Goal: Information Seeking & Learning: Learn about a topic

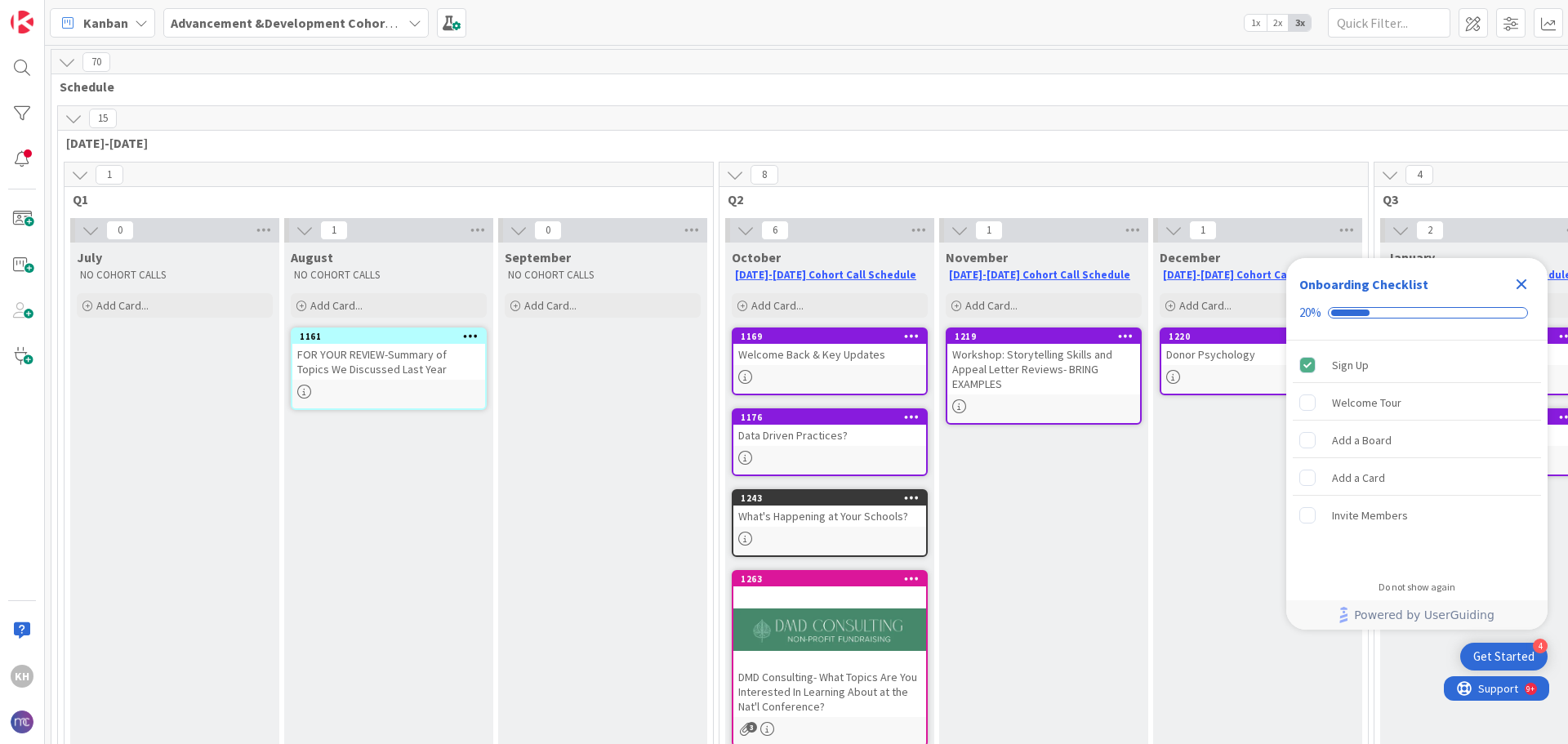
click at [1524, 283] on icon "Close Checklist" at bounding box center [1521, 284] width 11 height 11
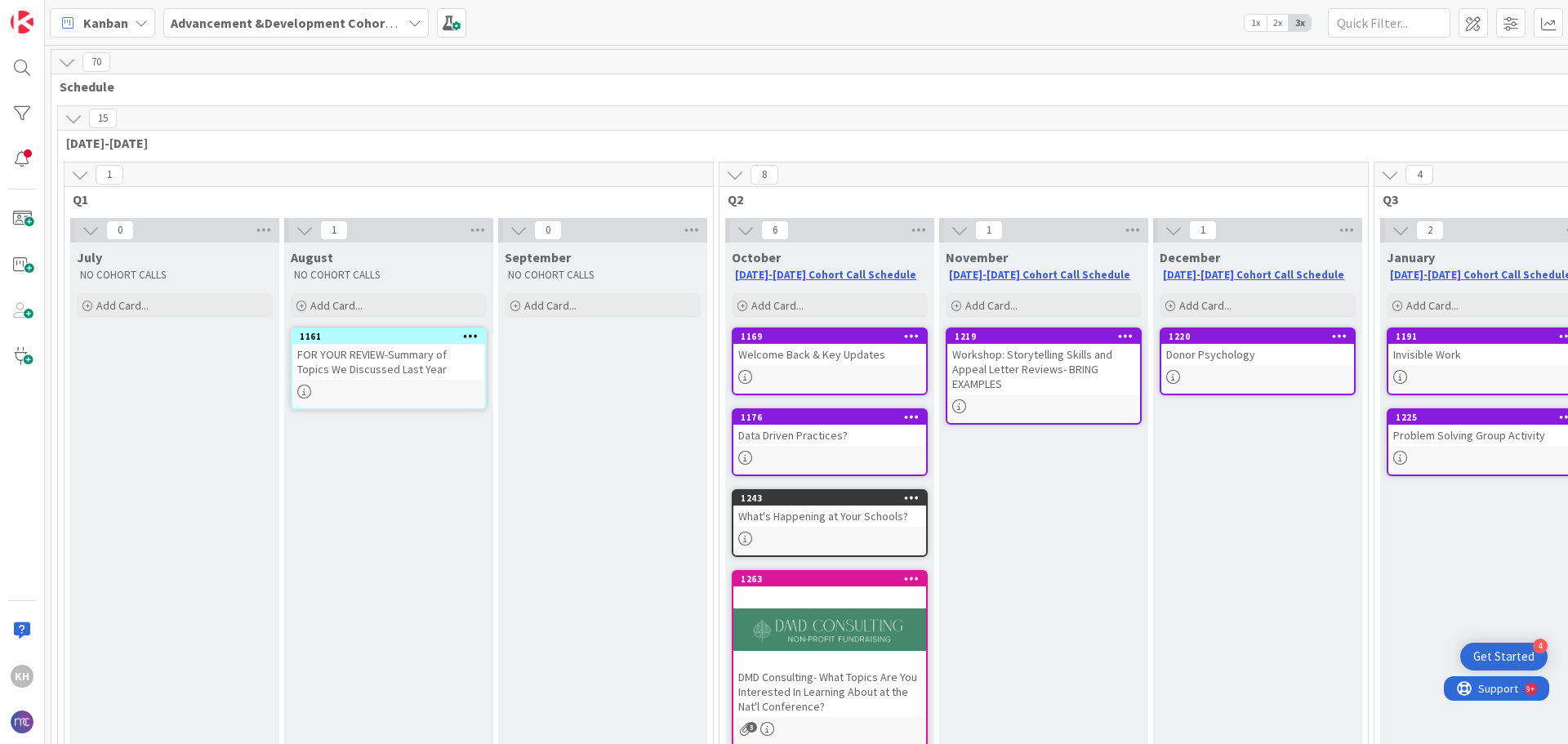
click at [886, 369] on div "1169 Welcome Back & Key Updates" at bounding box center [829, 361] width 196 height 68
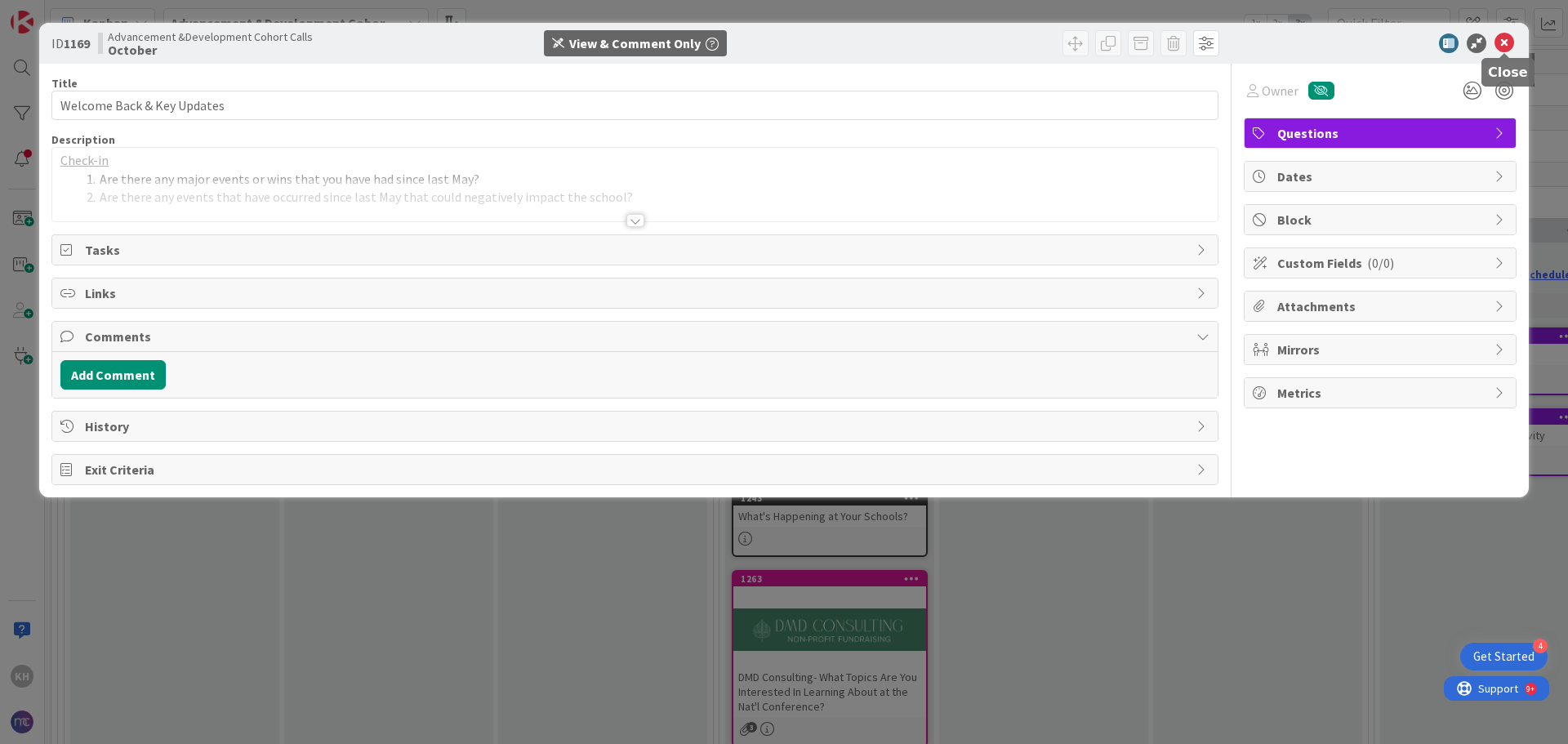
click at [1499, 41] on icon at bounding box center [1504, 43] width 20 height 20
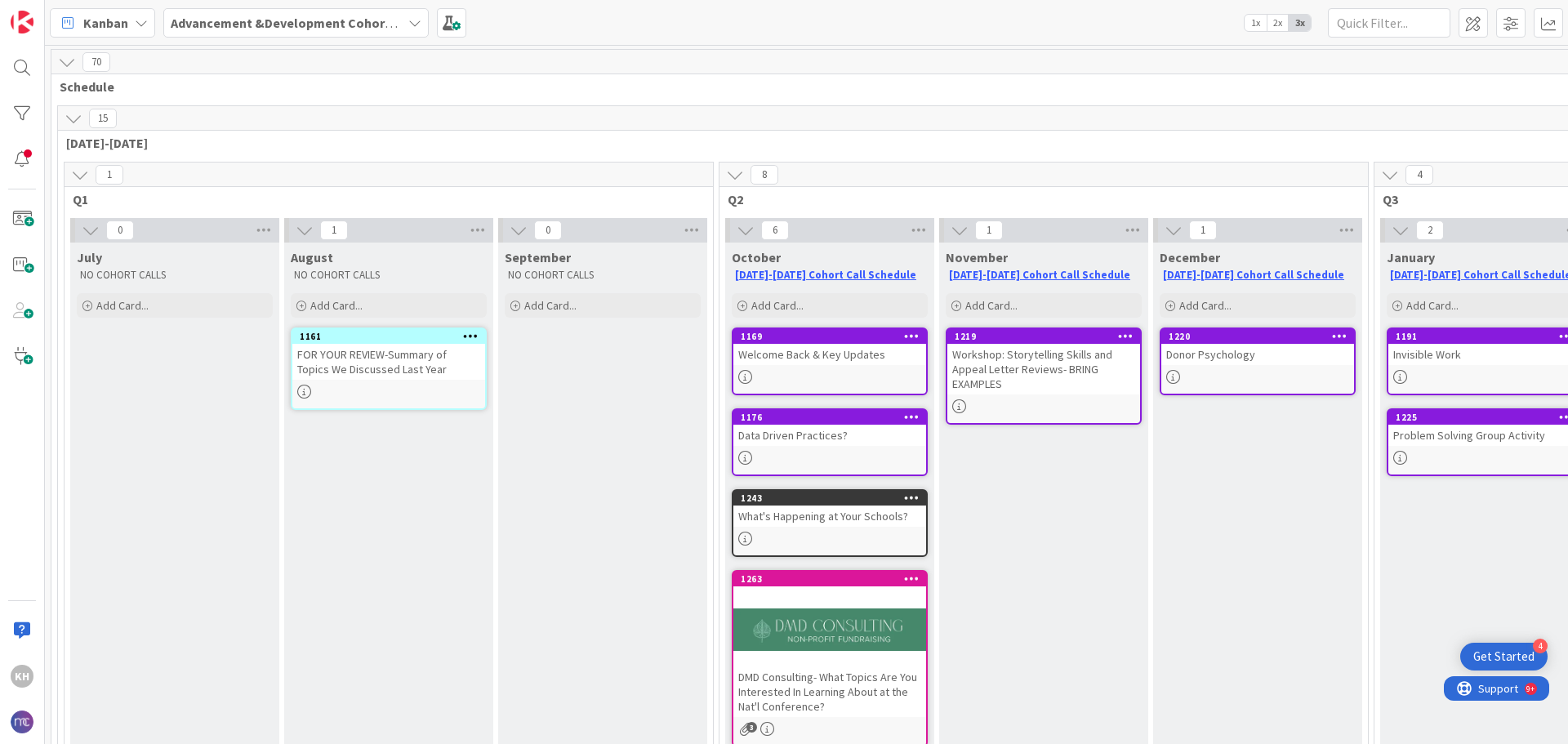
click at [1064, 382] on div "Workshop: Storytelling Skills and Appeal Letter Reviews- BRING EXAMPLES" at bounding box center [1043, 368] width 192 height 51
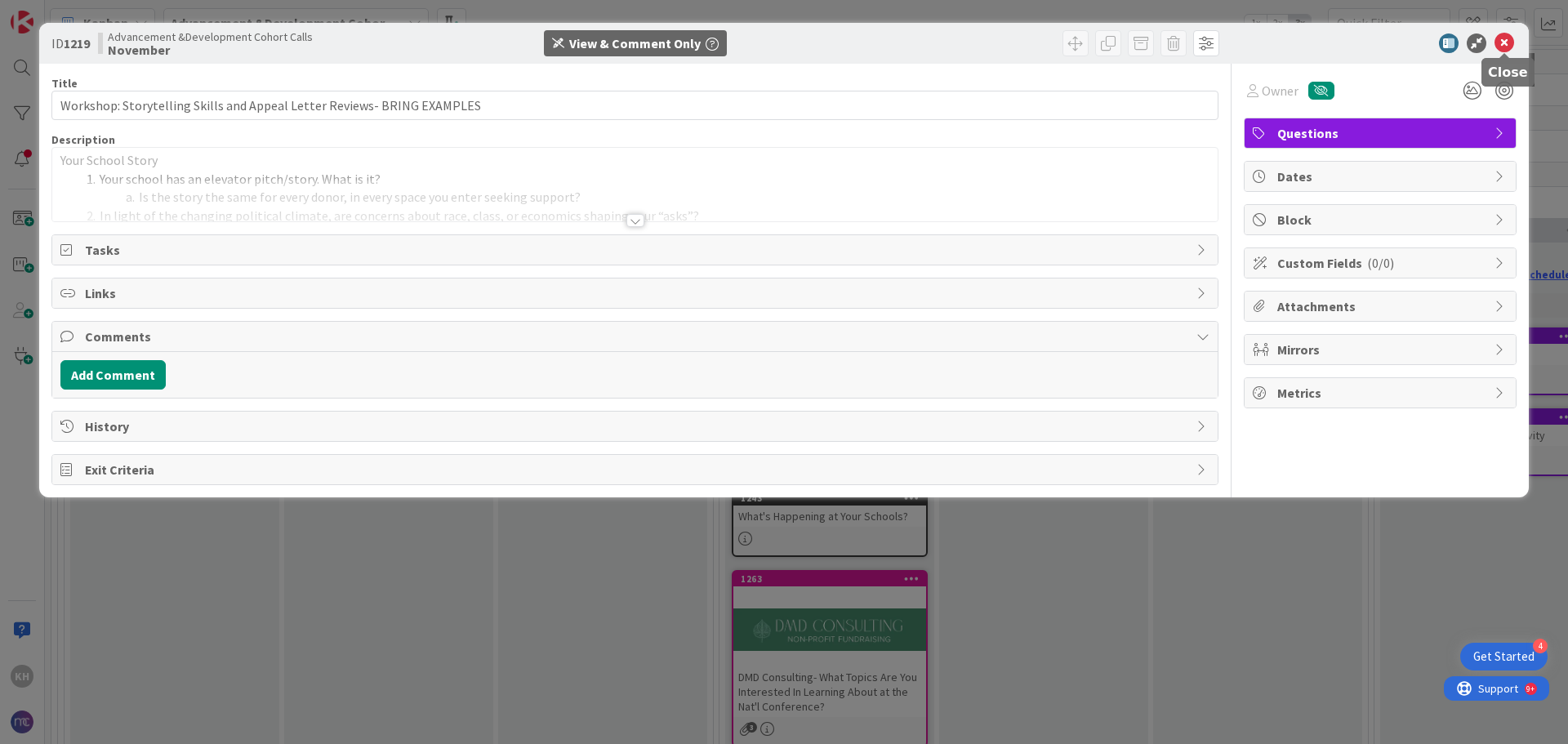
click at [1511, 46] on icon at bounding box center [1504, 43] width 20 height 20
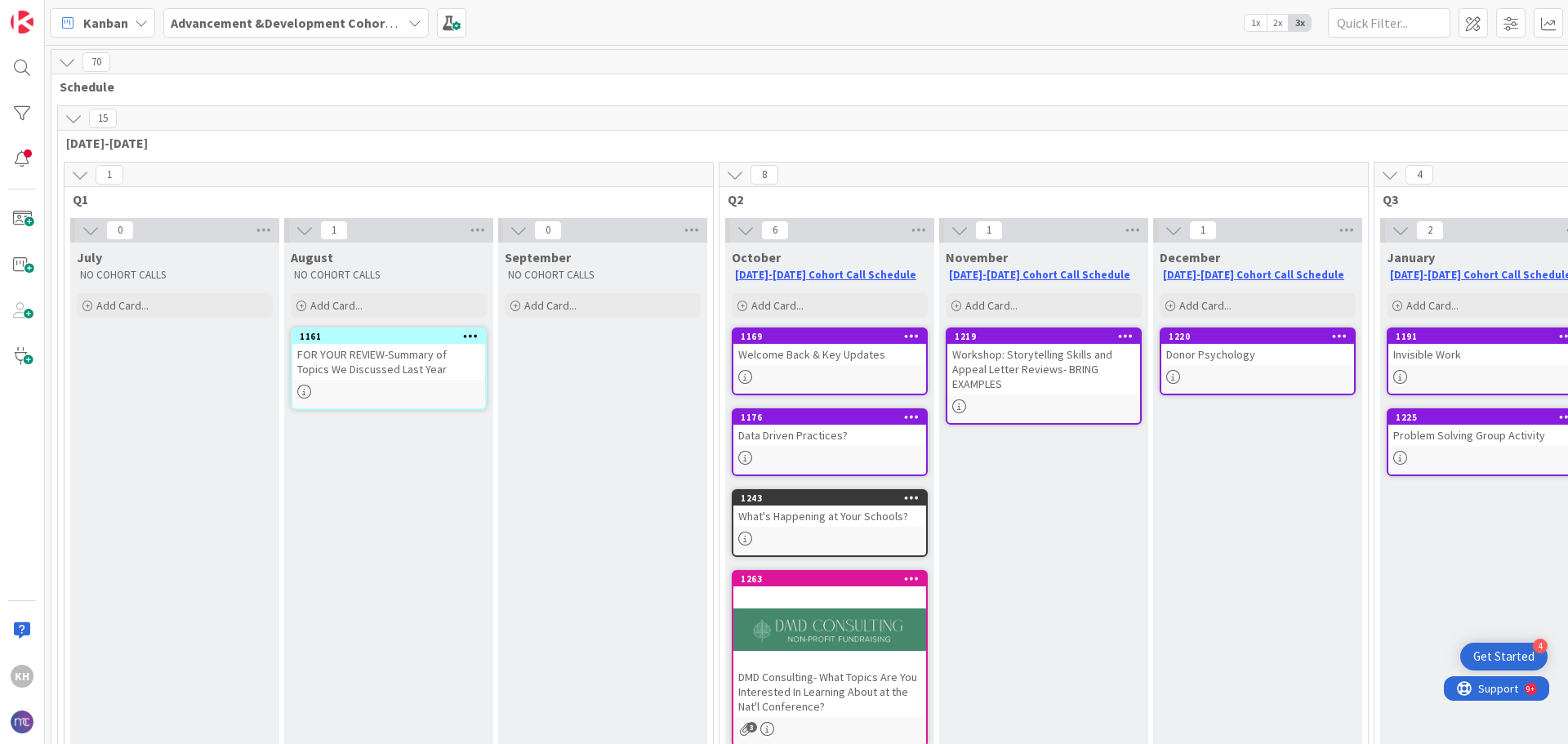
click at [839, 448] on div "1176 Data Driven Practices?" at bounding box center [829, 442] width 196 height 68
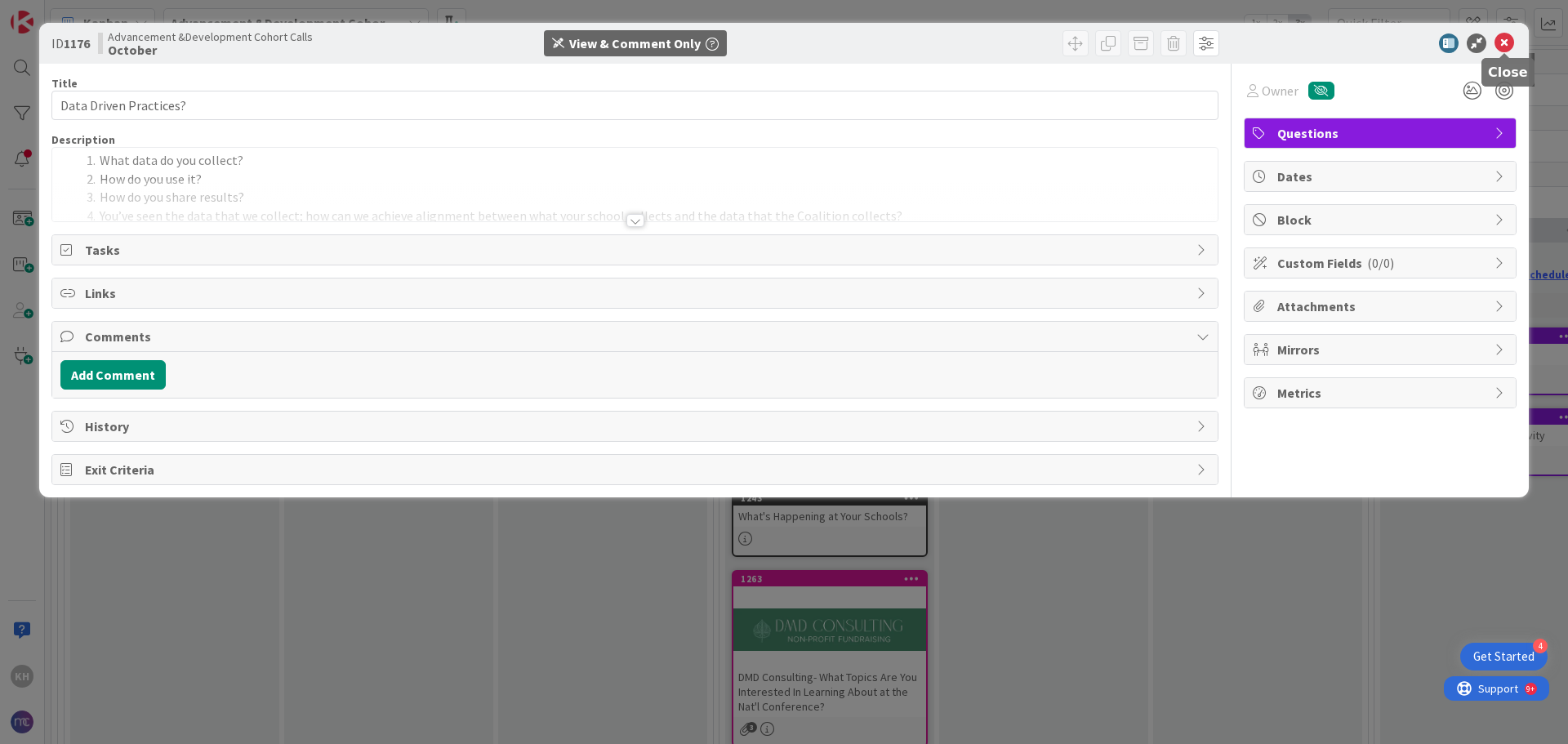
click at [1506, 39] on icon at bounding box center [1504, 43] width 20 height 20
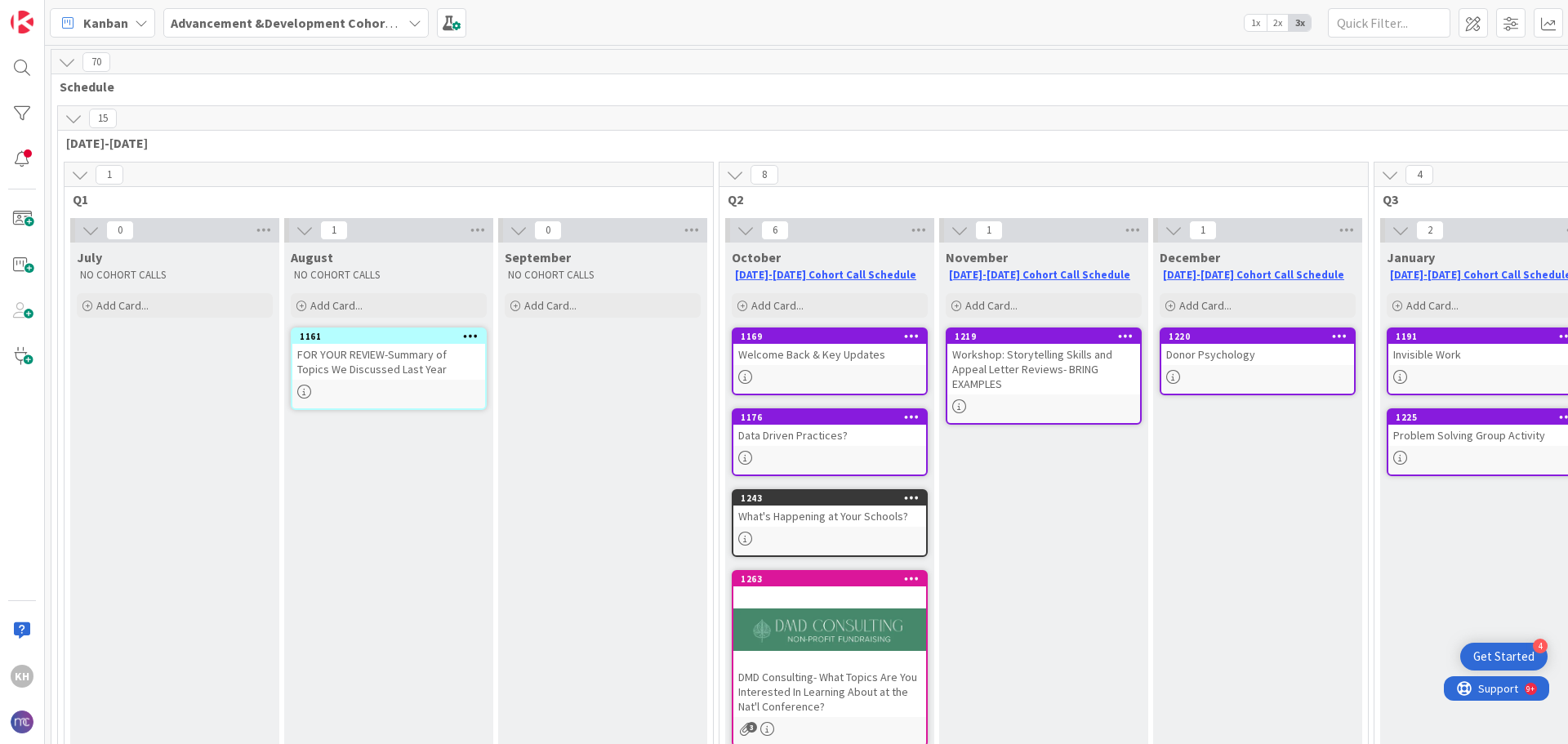
click at [67, 71] on button at bounding box center [67, 63] width 21 height 21
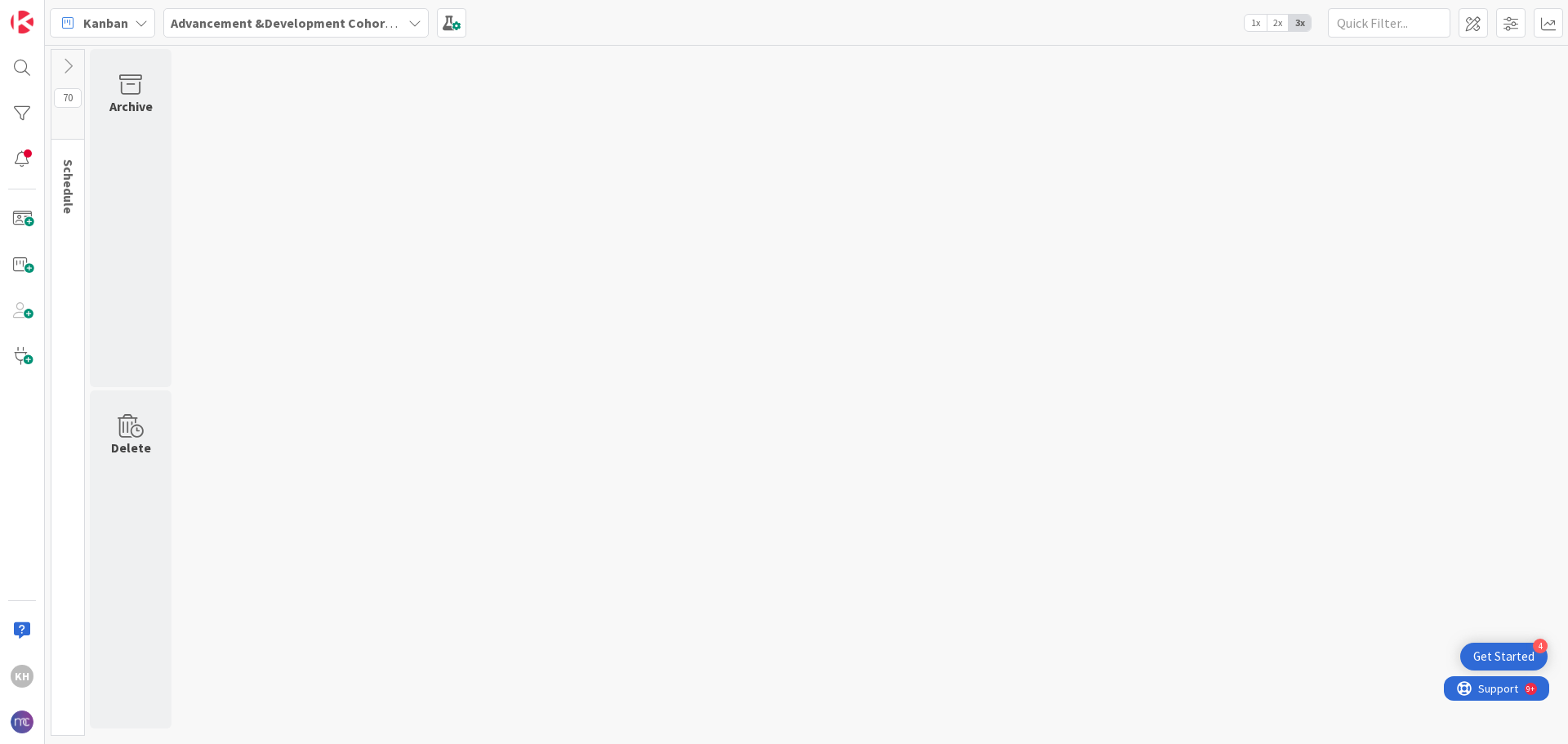
click at [67, 69] on icon at bounding box center [68, 66] width 18 height 18
